Goal: Task Accomplishment & Management: Complete application form

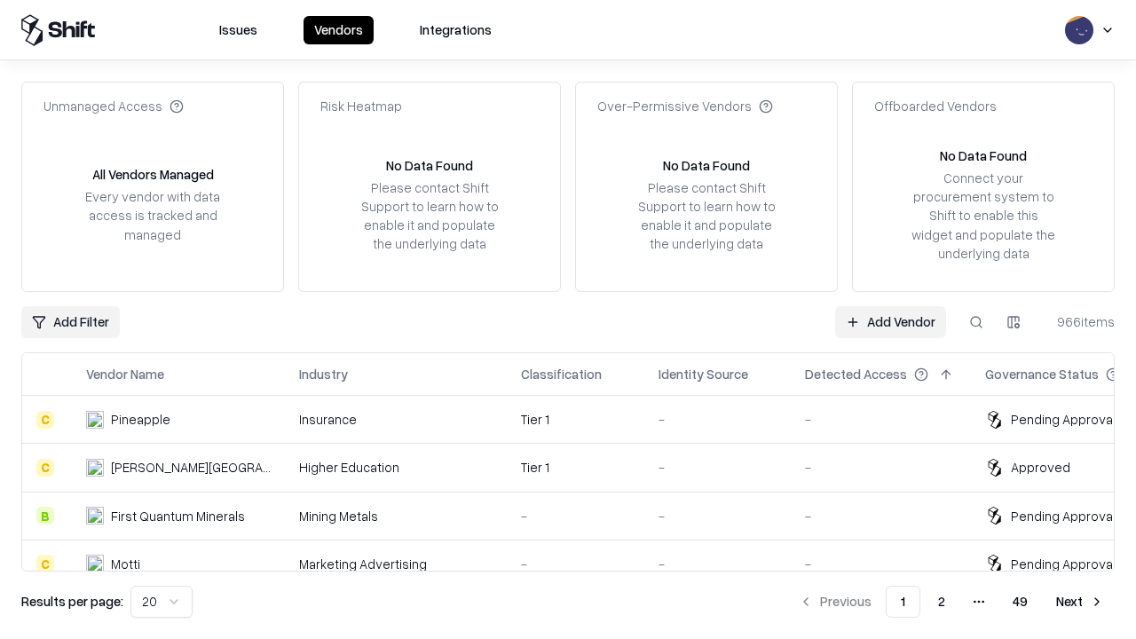
click at [890, 321] on link "Add Vendor" at bounding box center [890, 322] width 111 height 32
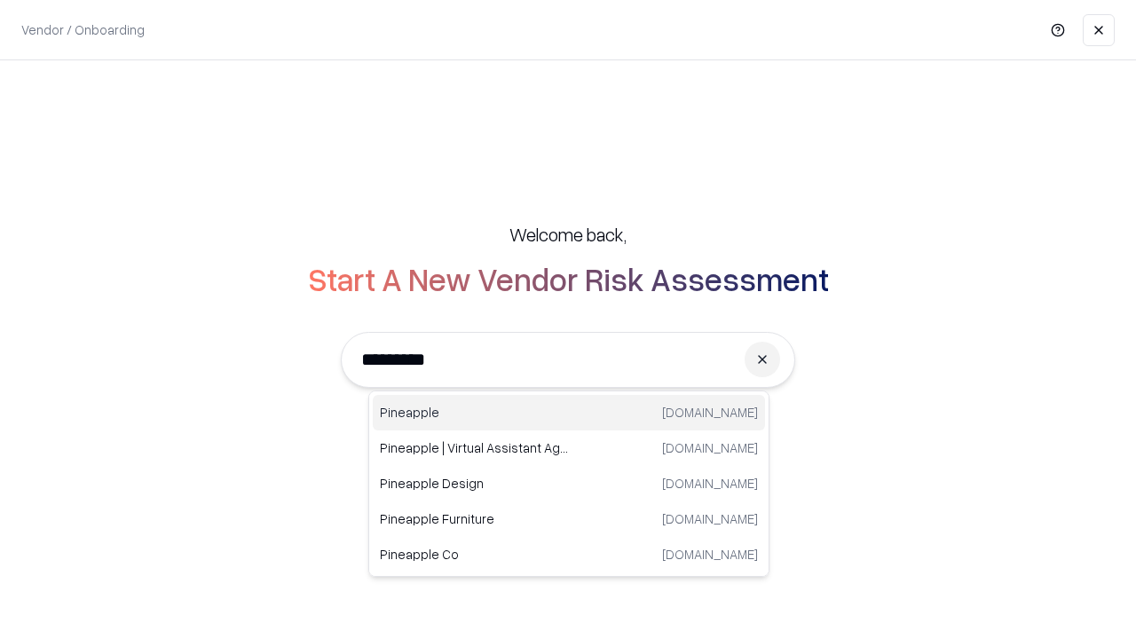
click at [569, 413] on div "Pineapple [DOMAIN_NAME]" at bounding box center [569, 412] width 392 height 35
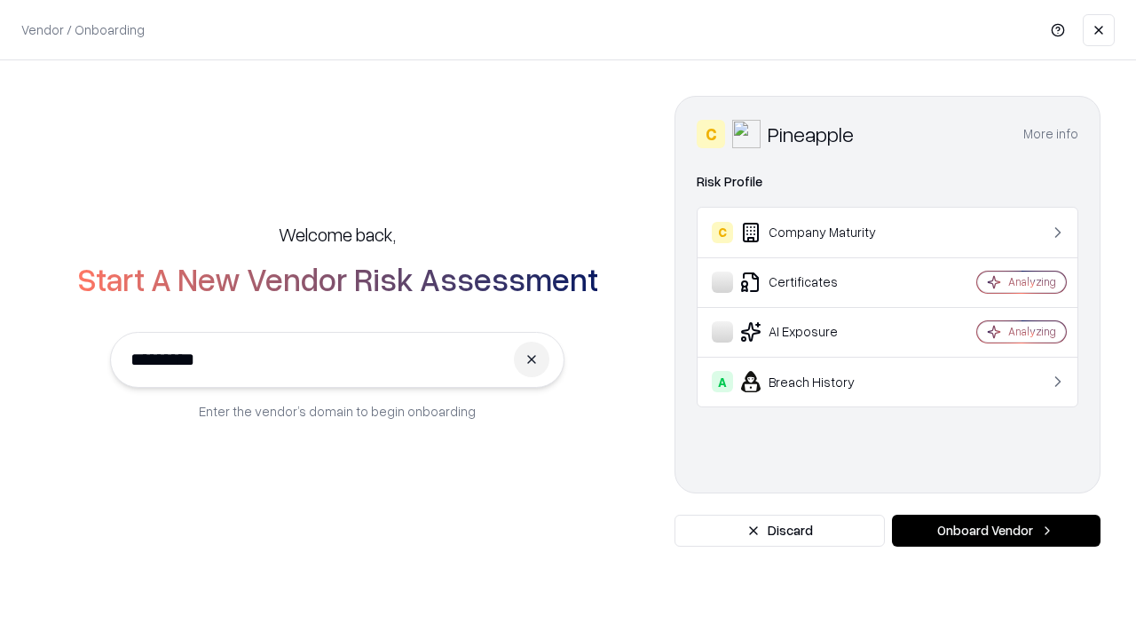
type input "*********"
click at [996, 531] on button "Onboard Vendor" at bounding box center [996, 531] width 209 height 32
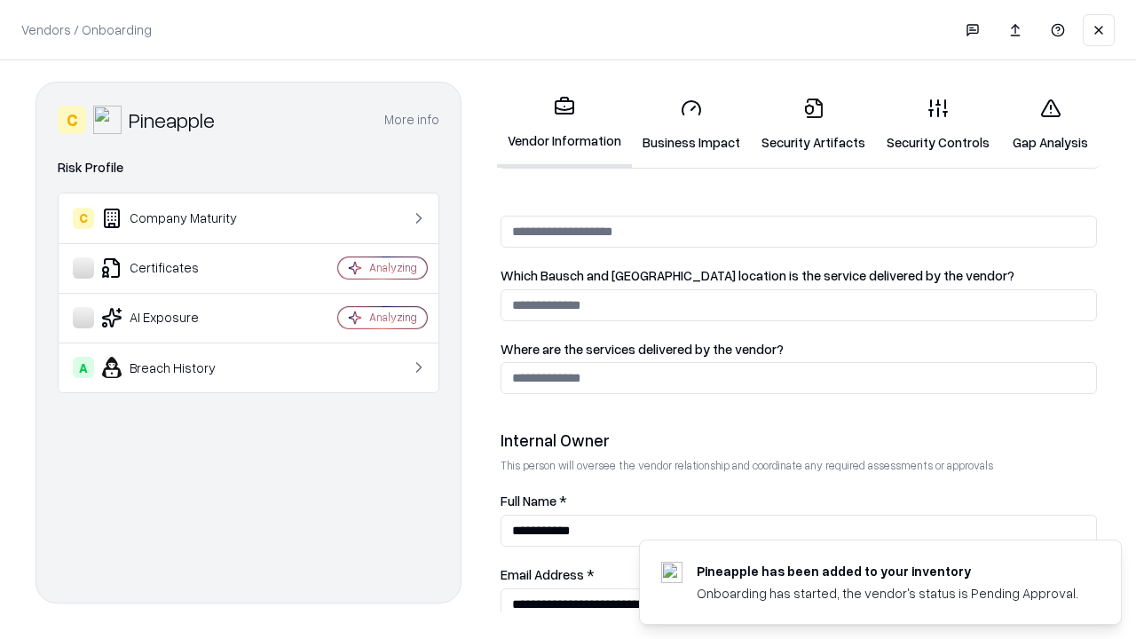
scroll to position [919, 0]
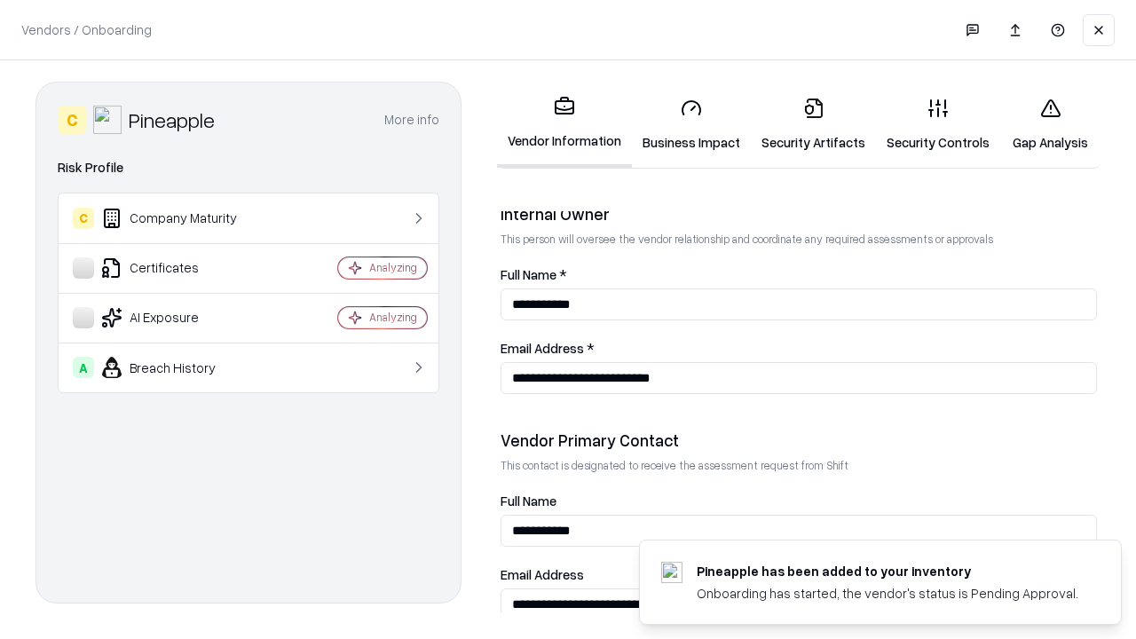
click at [691, 124] on link "Business Impact" at bounding box center [691, 124] width 119 height 83
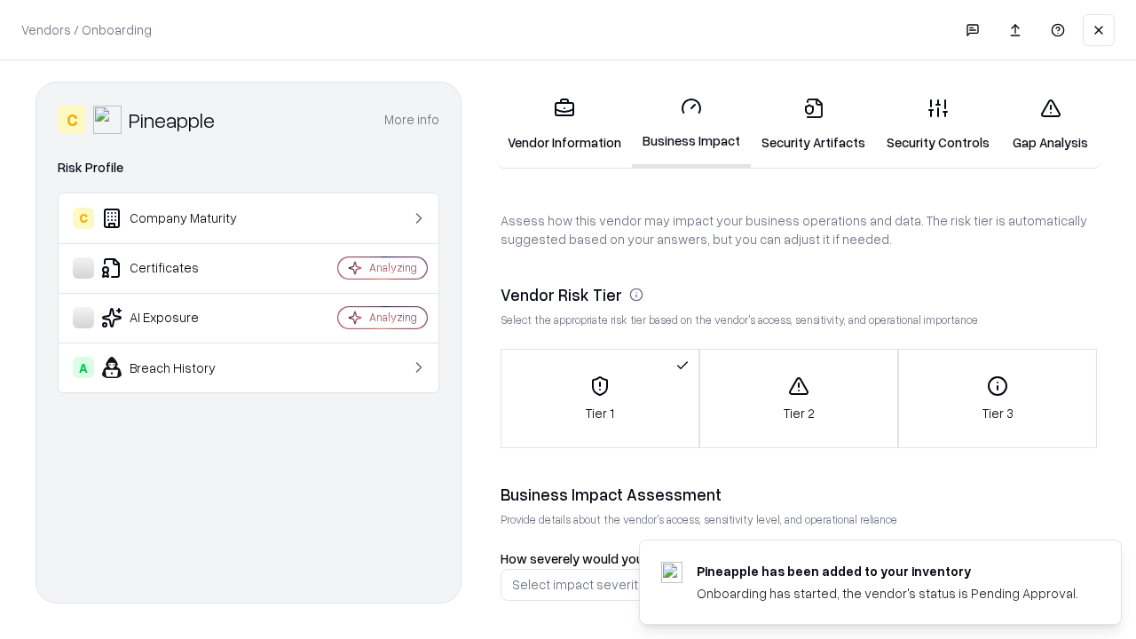
click at [813, 124] on link "Security Artifacts" at bounding box center [813, 124] width 125 height 83
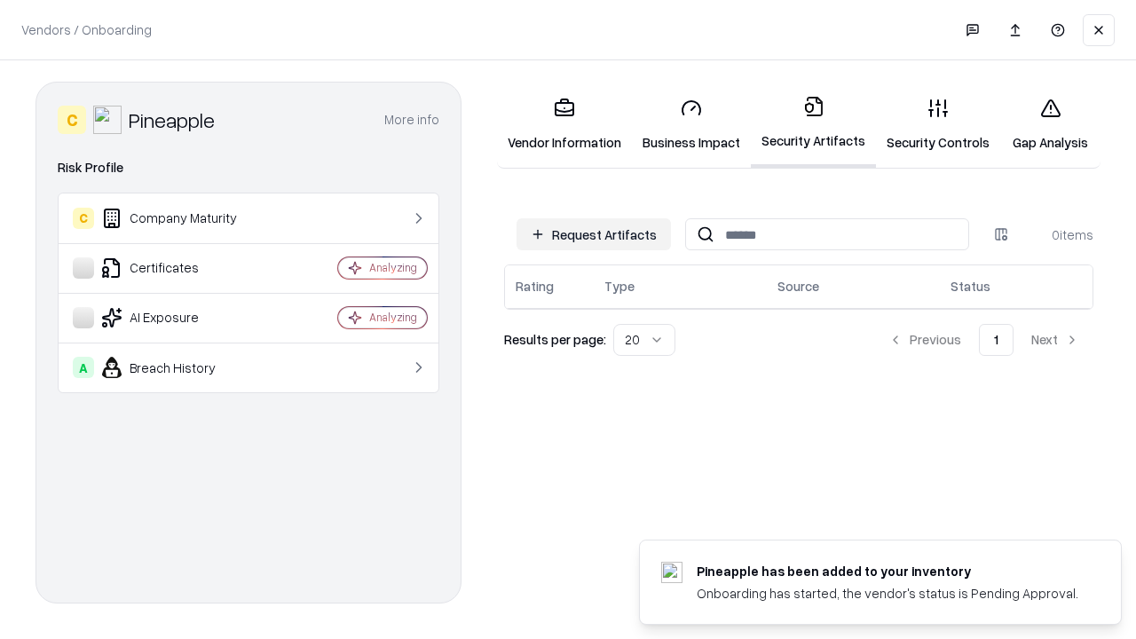
click at [594, 234] on button "Request Artifacts" at bounding box center [593, 234] width 154 height 32
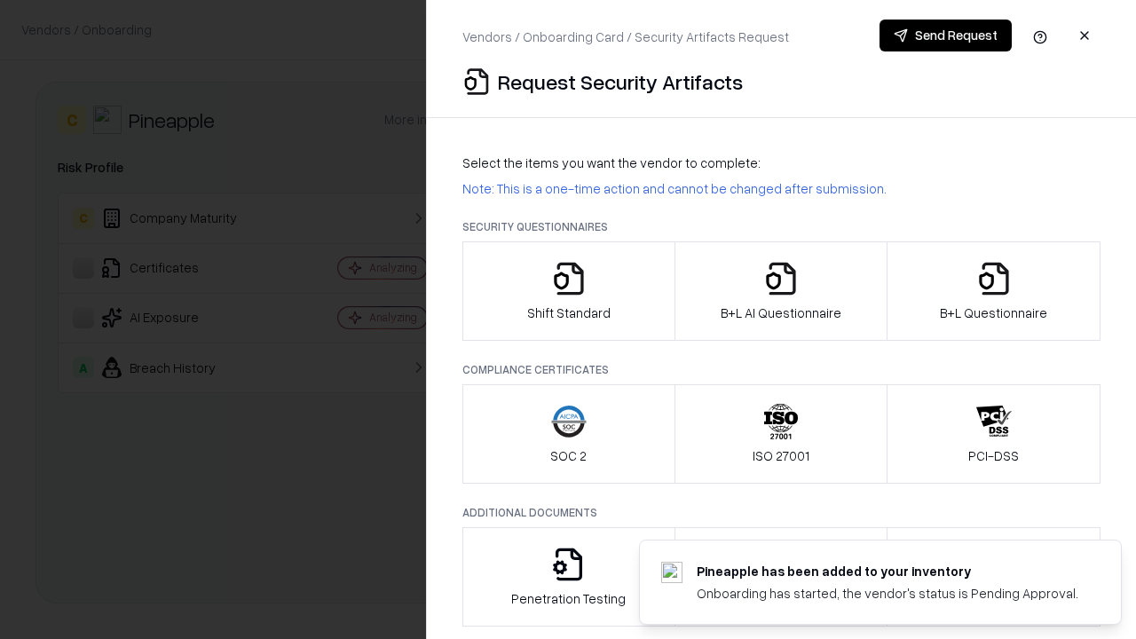
click at [568, 291] on icon "button" at bounding box center [568, 278] width 35 height 35
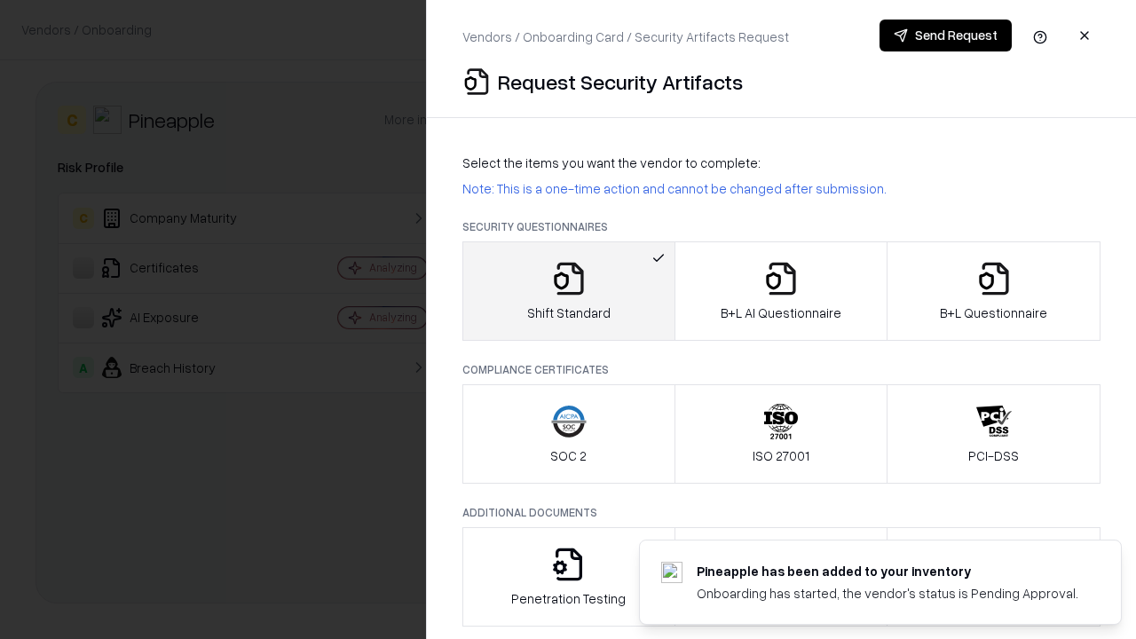
click at [945, 35] on button "Send Request" at bounding box center [945, 36] width 132 height 32
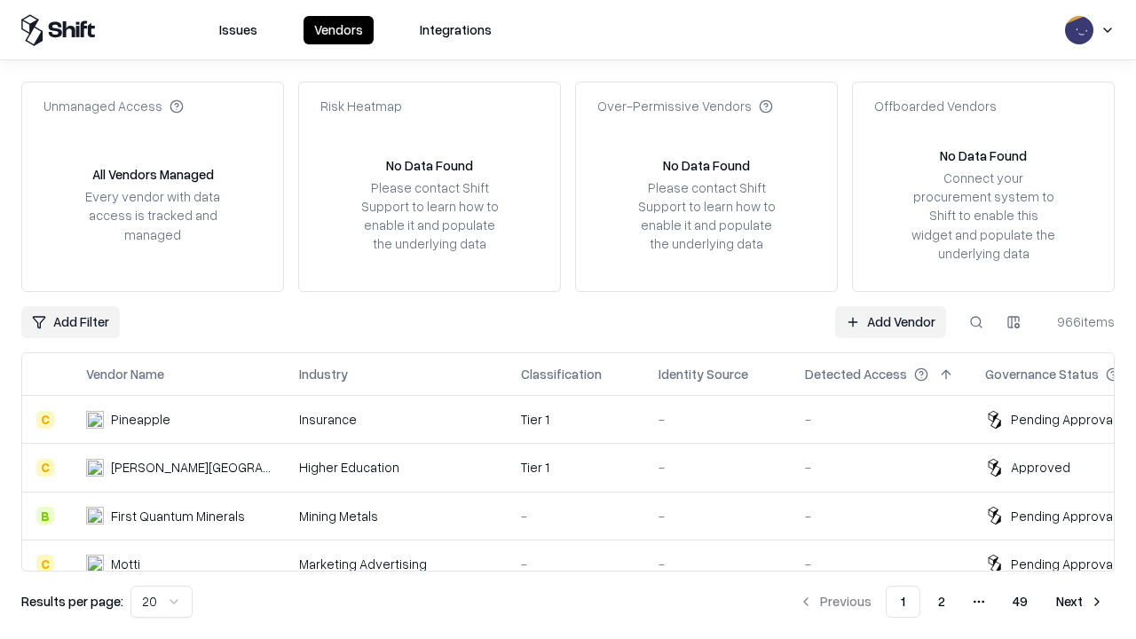
click at [976, 321] on button at bounding box center [976, 322] width 32 height 32
type input "*********"
click at [579, 419] on div "Tier 1" at bounding box center [575, 419] width 109 height 19
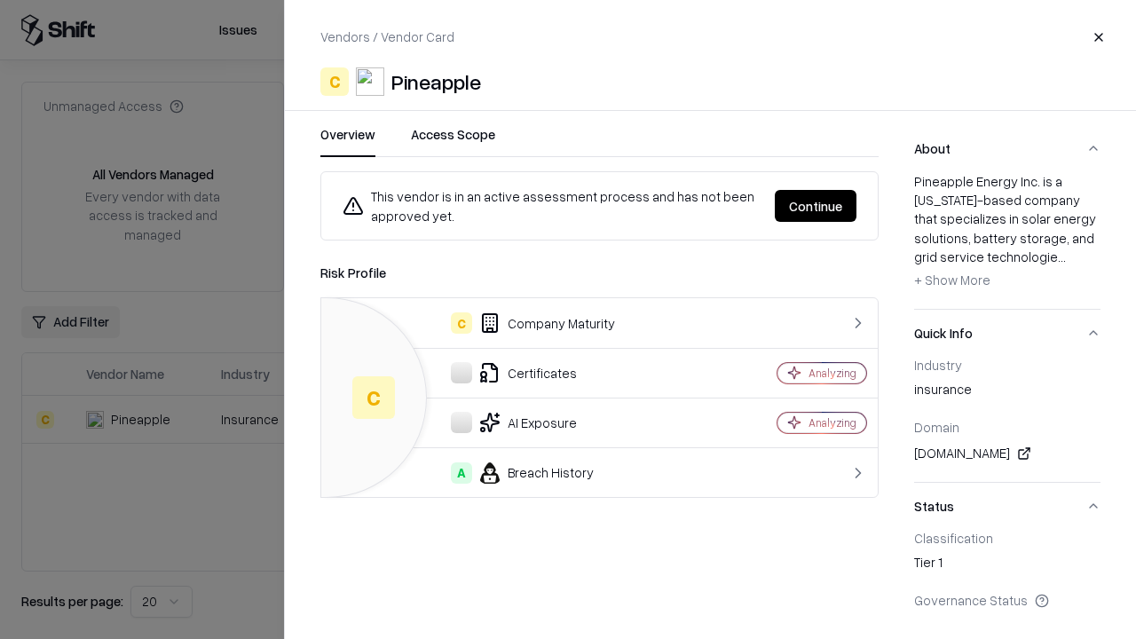
click at [816, 206] on button "Continue" at bounding box center [816, 206] width 82 height 32
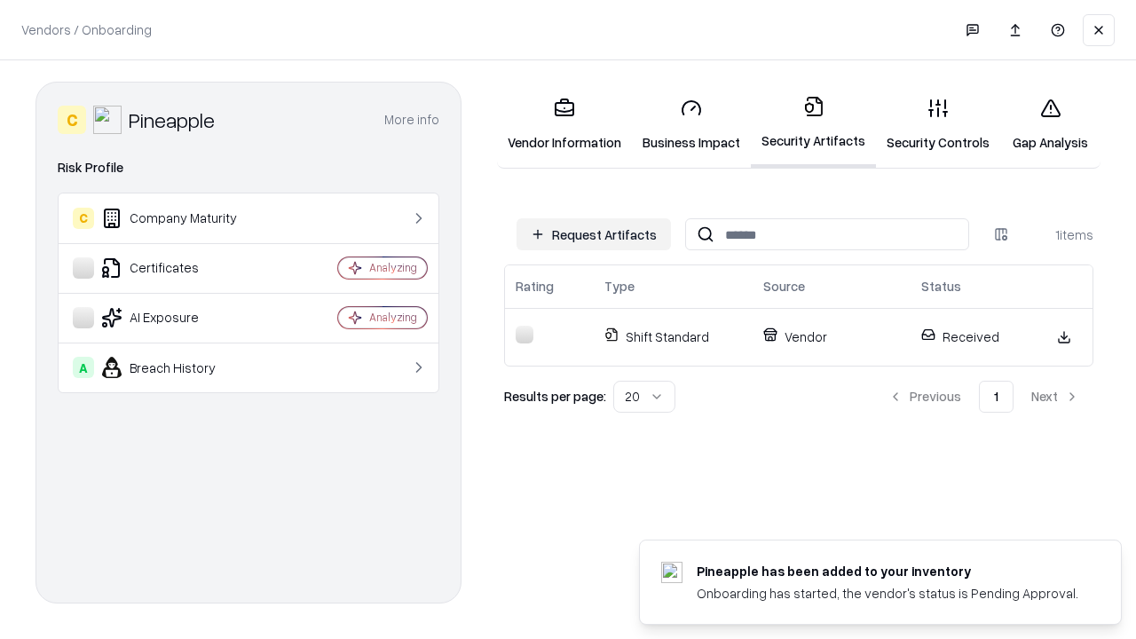
click at [938, 124] on link "Security Controls" at bounding box center [938, 124] width 124 height 83
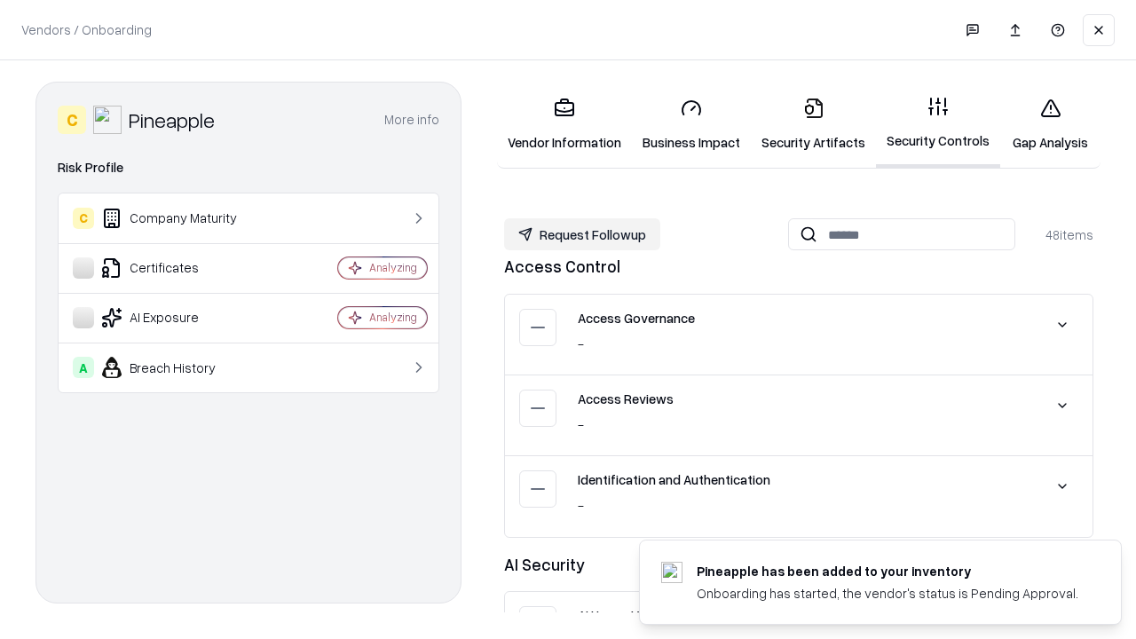
click at [582, 234] on button "Request Followup" at bounding box center [582, 234] width 156 height 32
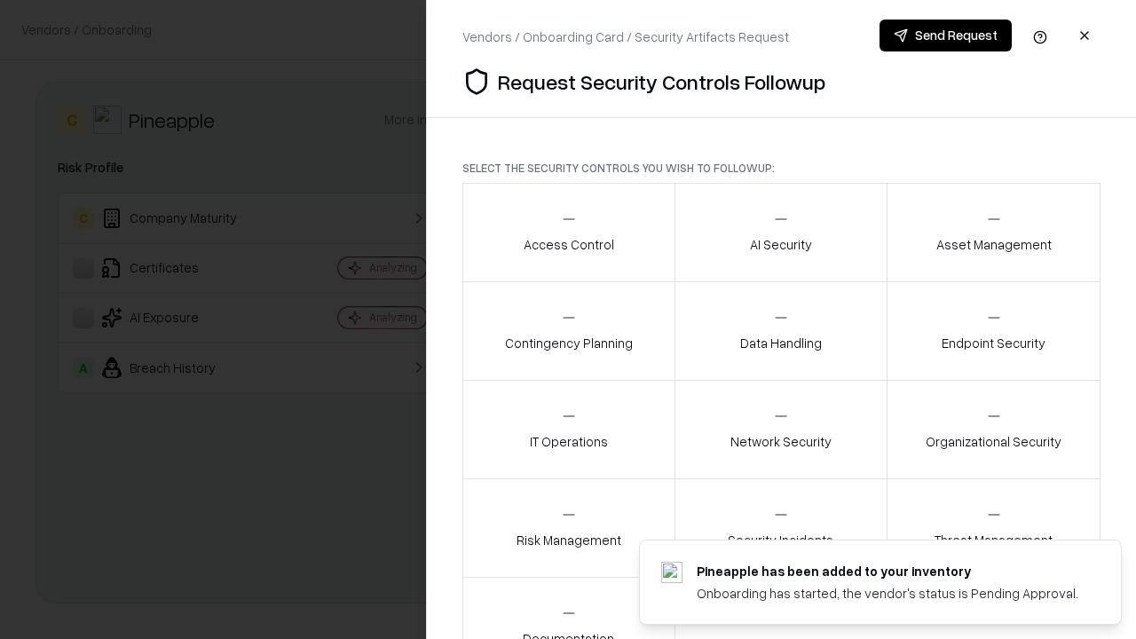
click at [568, 233] on div "Access Control" at bounding box center [569, 231] width 91 height 43
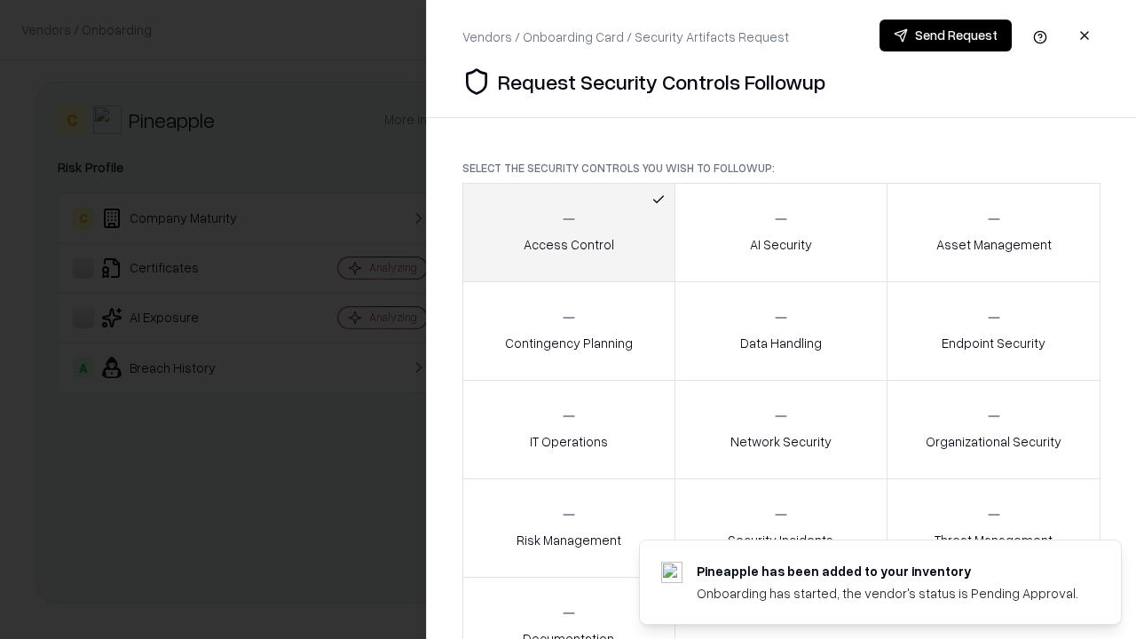
click at [945, 35] on button "Send Request" at bounding box center [945, 36] width 132 height 32
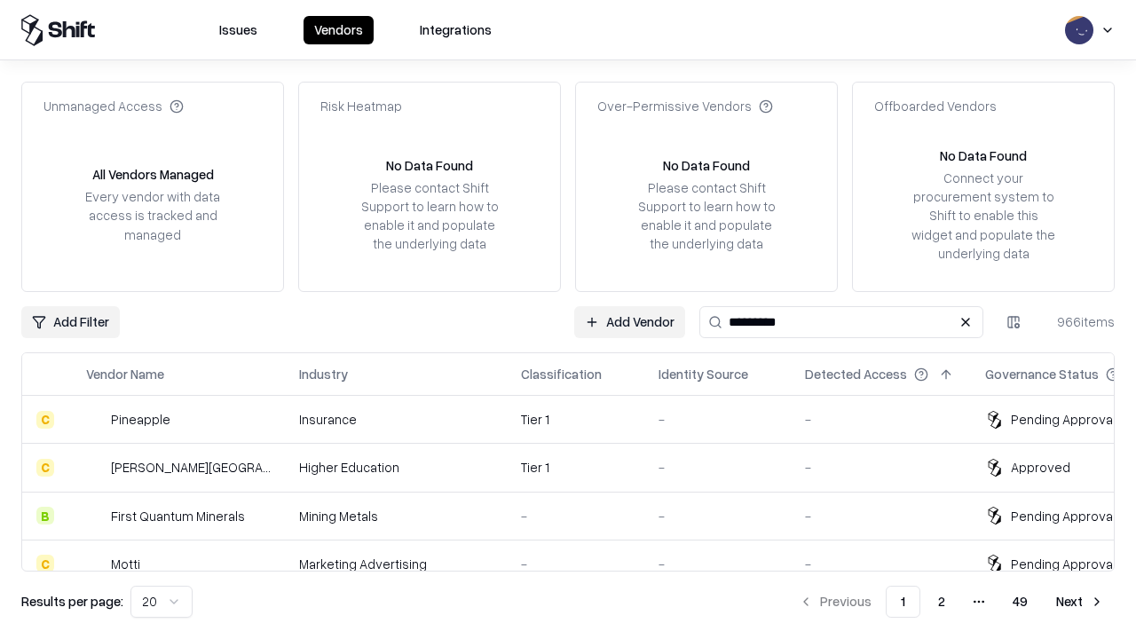
type input "*********"
click at [579, 419] on div "Tier 1" at bounding box center [575, 419] width 109 height 19
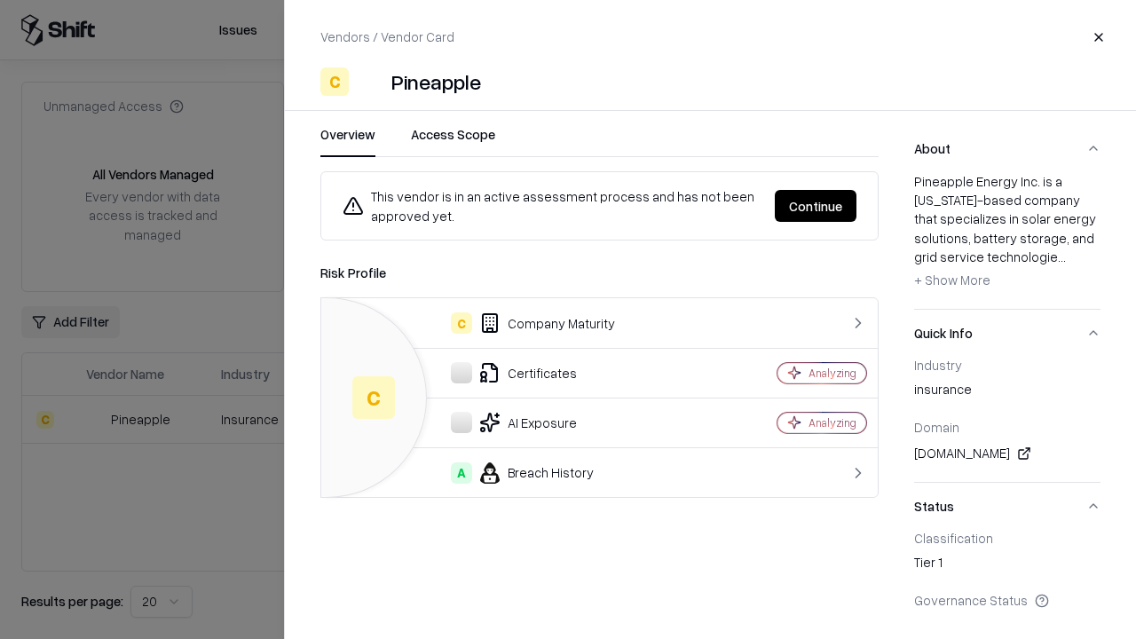
click at [816, 206] on button "Continue" at bounding box center [816, 206] width 82 height 32
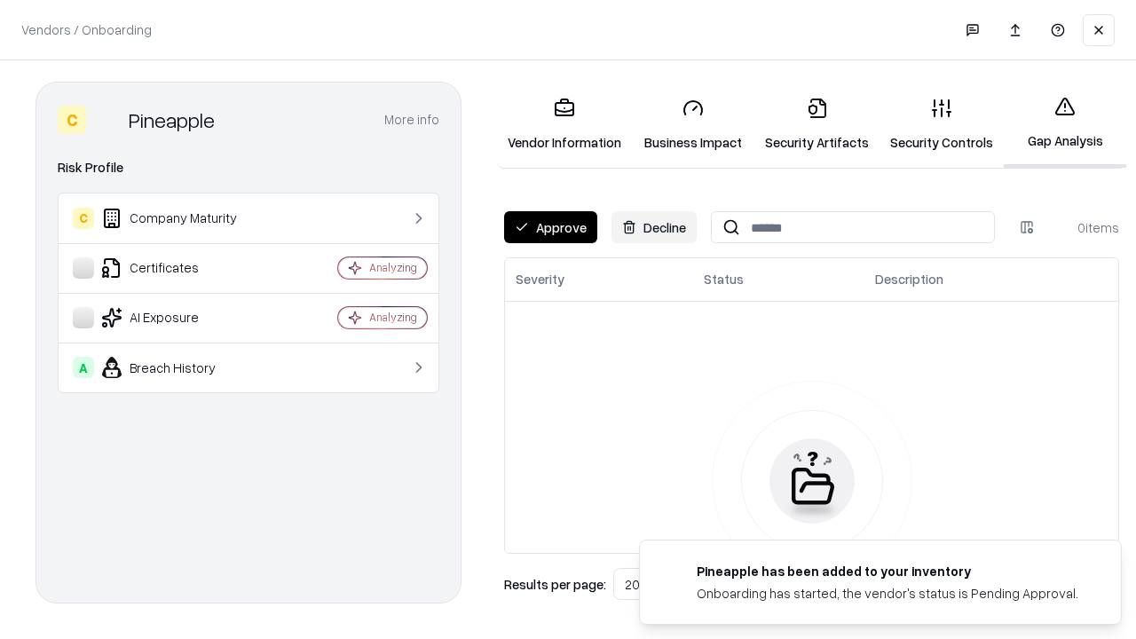
click at [550, 227] on button "Approve" at bounding box center [550, 227] width 93 height 32
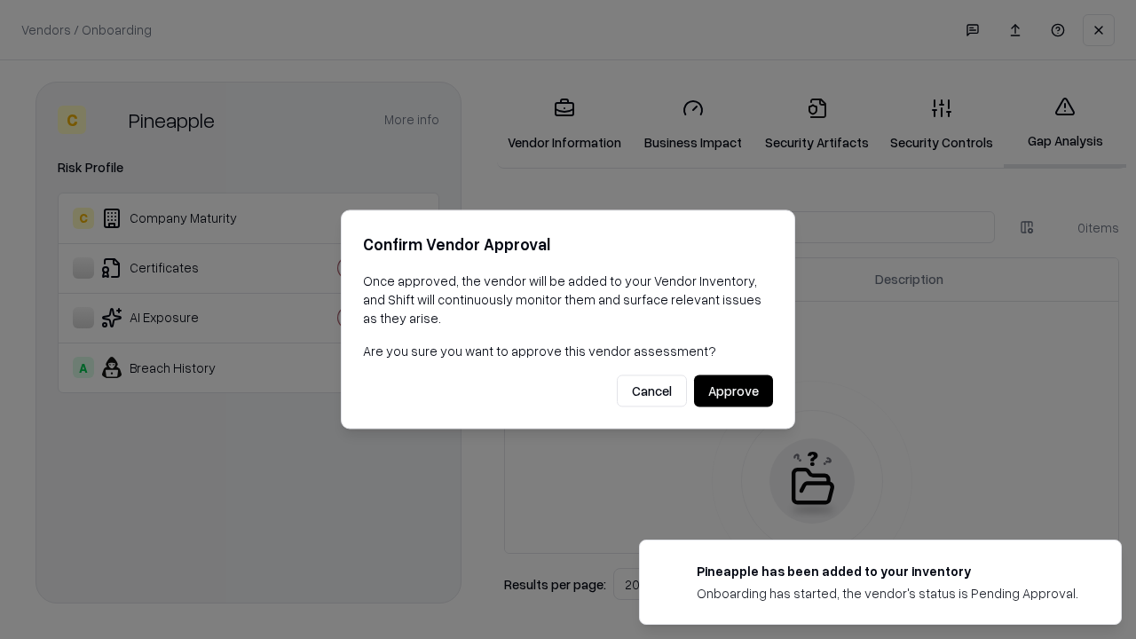
click at [733, 390] on button "Approve" at bounding box center [733, 391] width 79 height 32
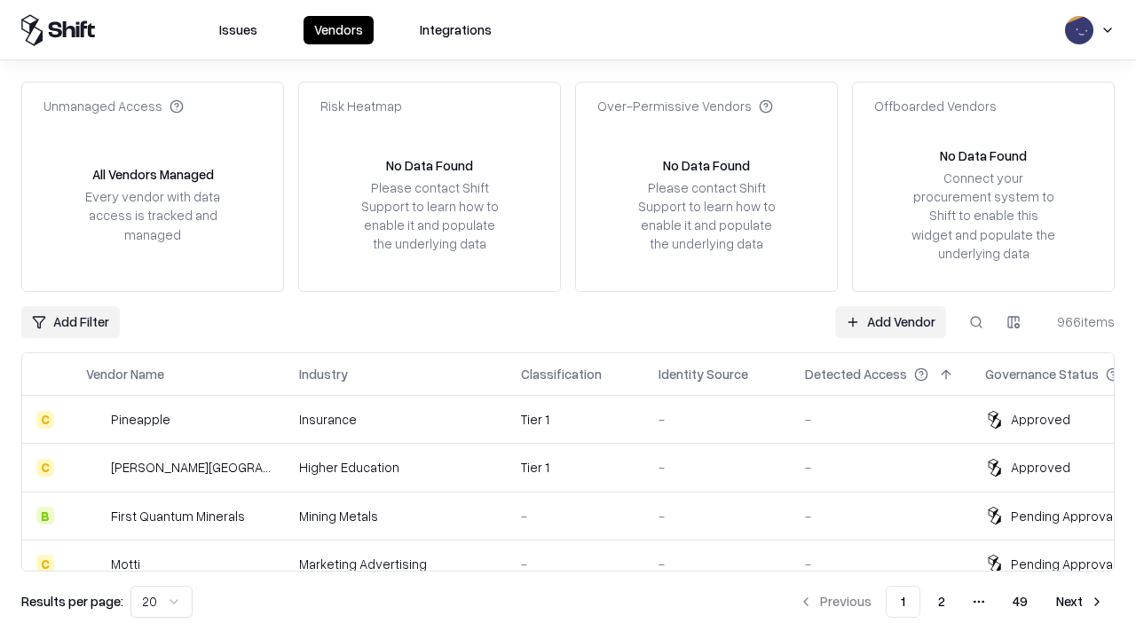
type input "*********"
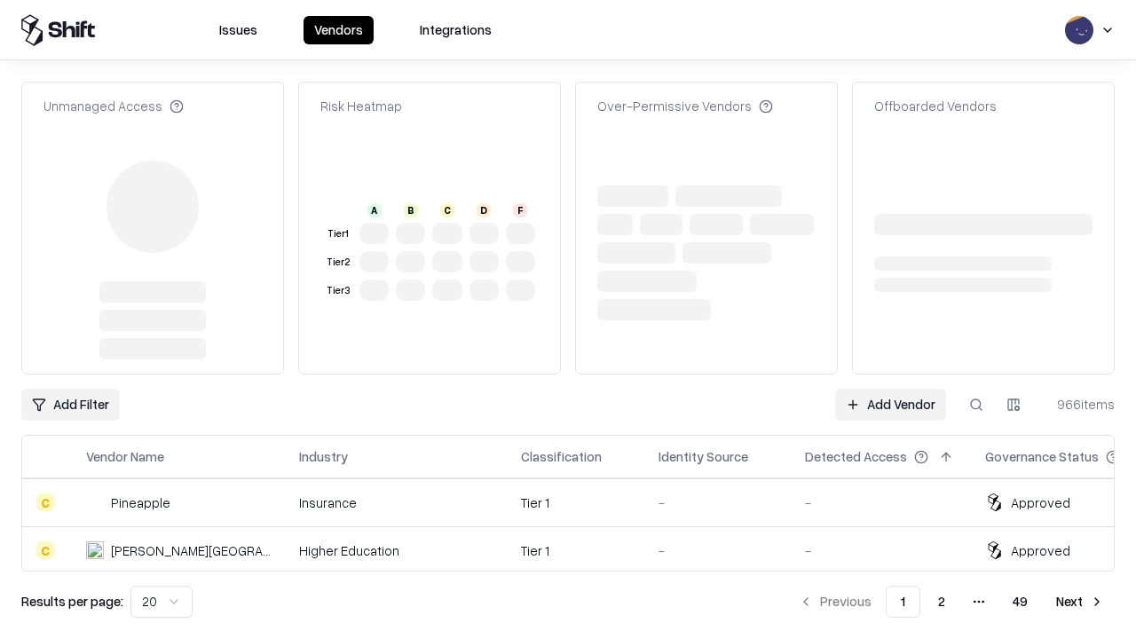
click at [890, 389] on link "Add Vendor" at bounding box center [890, 405] width 111 height 32
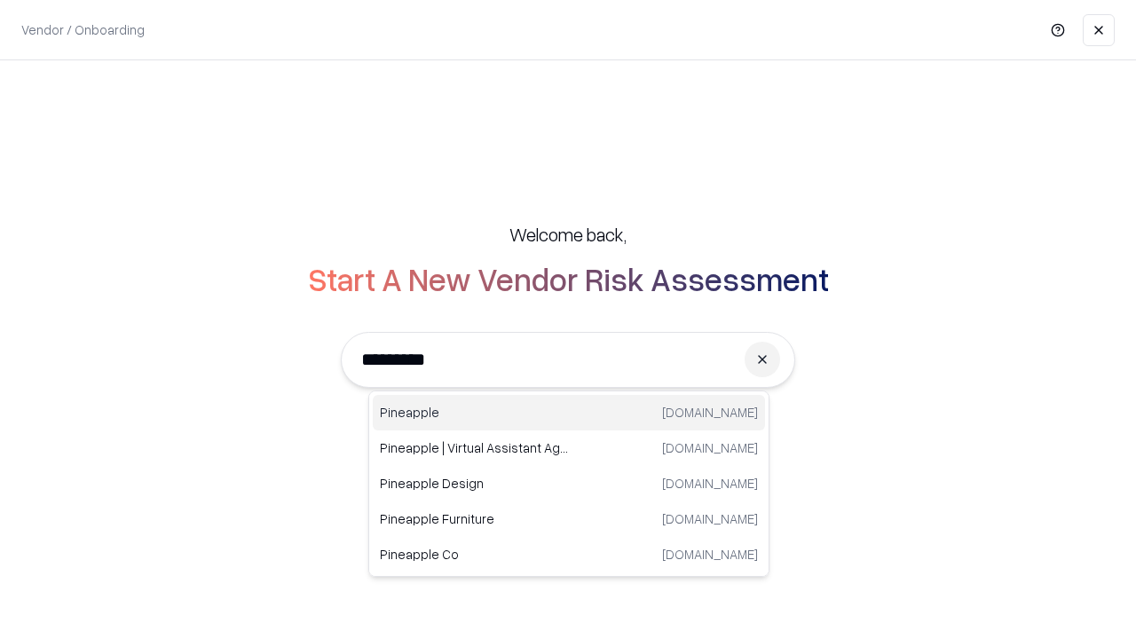
click at [569, 413] on div "Pineapple [DOMAIN_NAME]" at bounding box center [569, 412] width 392 height 35
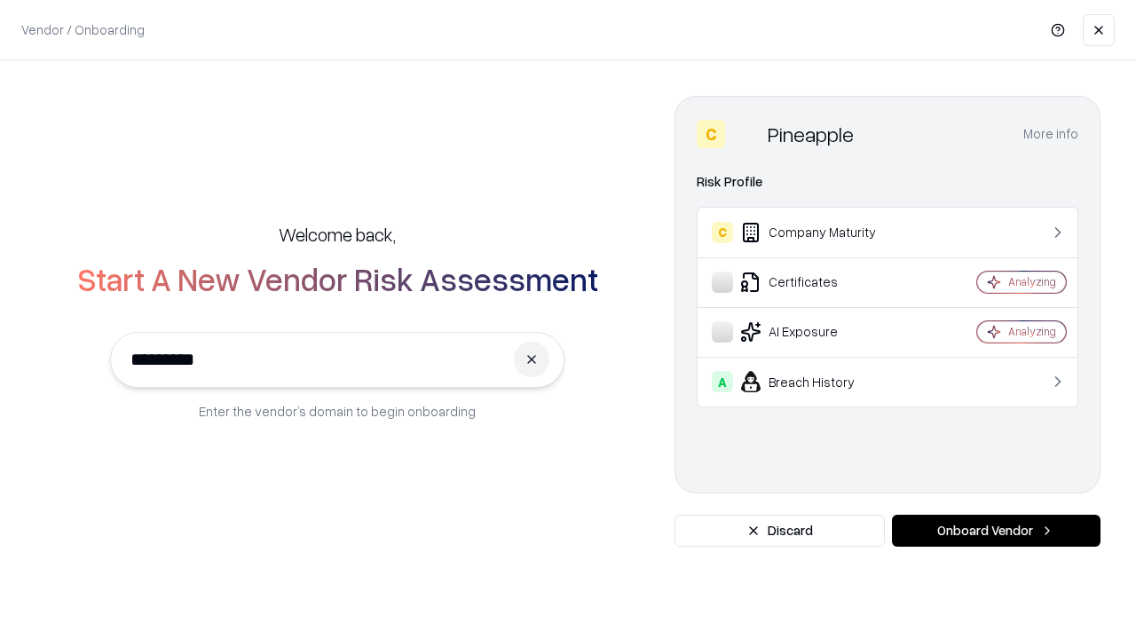
type input "*********"
click at [996, 531] on button "Onboard Vendor" at bounding box center [996, 531] width 209 height 32
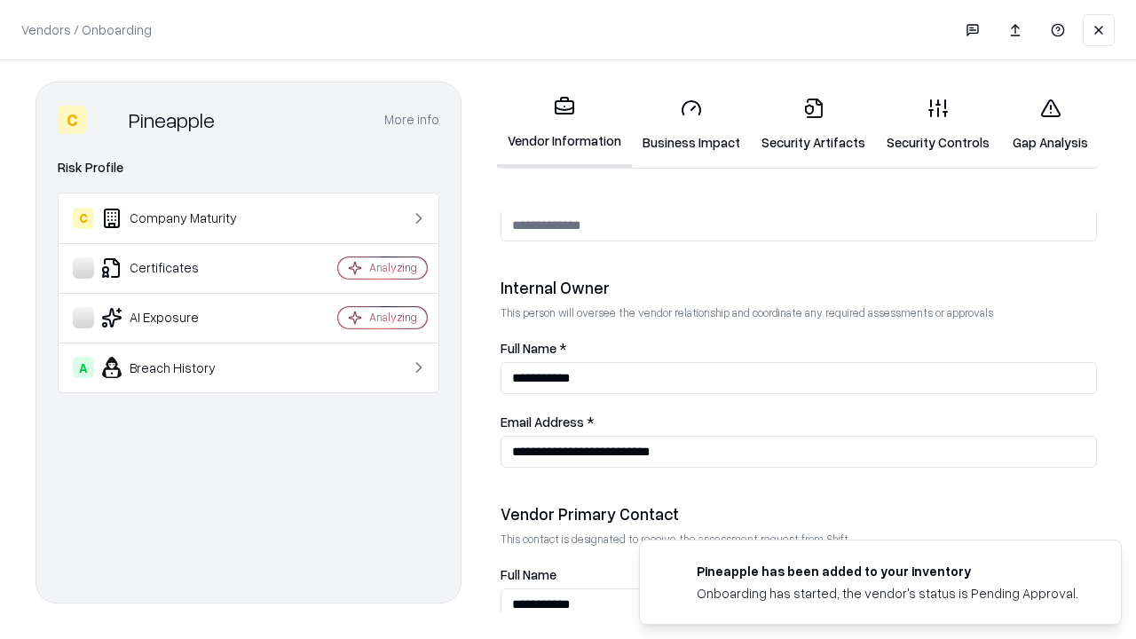
scroll to position [919, 0]
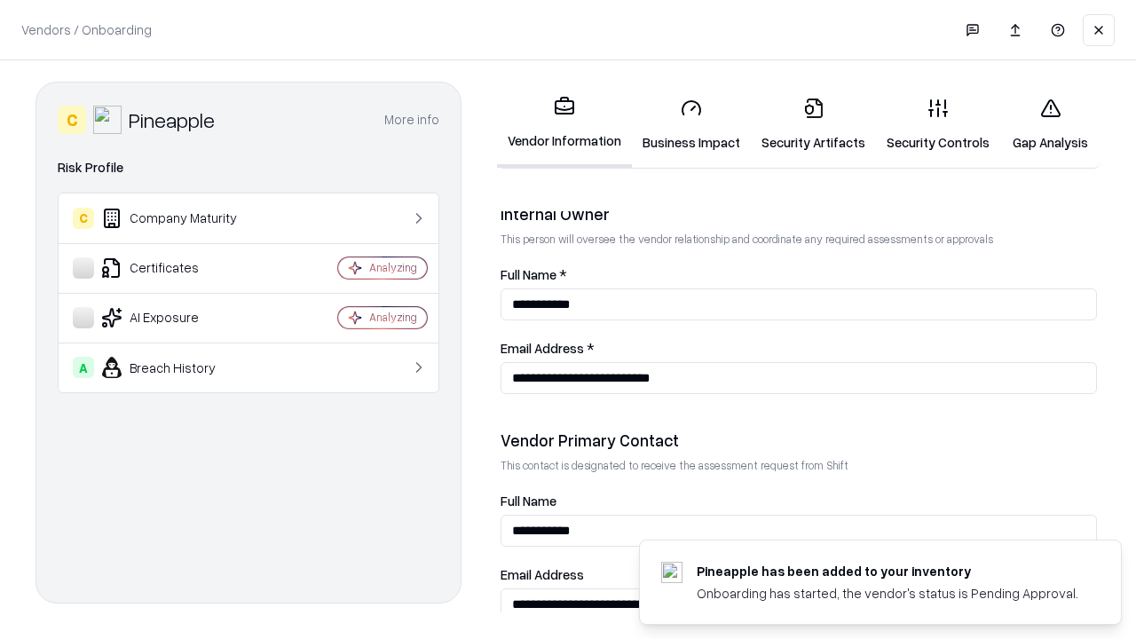
click at [1050, 124] on link "Gap Analysis" at bounding box center [1050, 124] width 100 height 83
